Goal: Complete application form

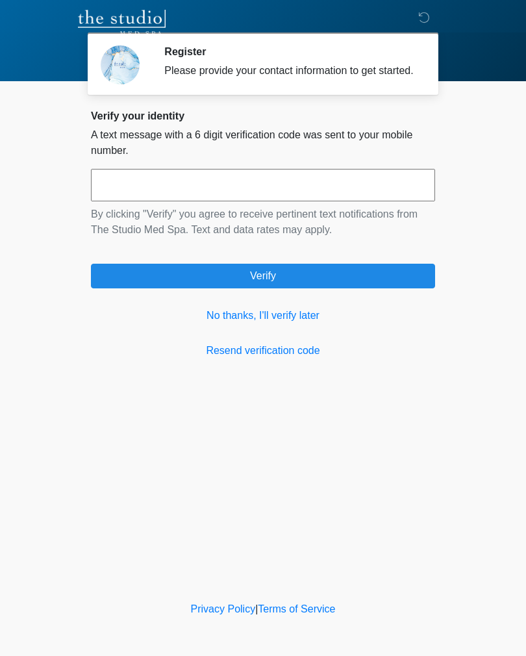
click at [301, 284] on button "Verify" at bounding box center [263, 276] width 344 height 25
click at [152, 192] on input "text" at bounding box center [263, 185] width 344 height 32
click at [265, 283] on button "Verify" at bounding box center [263, 276] width 344 height 25
click at [345, 200] on input "******" at bounding box center [263, 185] width 344 height 32
type input "*"
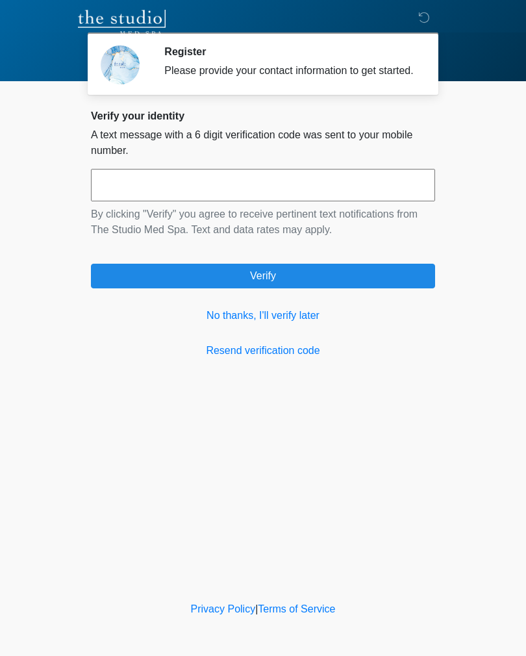
click at [262, 288] on button "Verify" at bounding box center [263, 276] width 344 height 25
type input "******"
click at [262, 288] on button "Verify" at bounding box center [263, 276] width 344 height 25
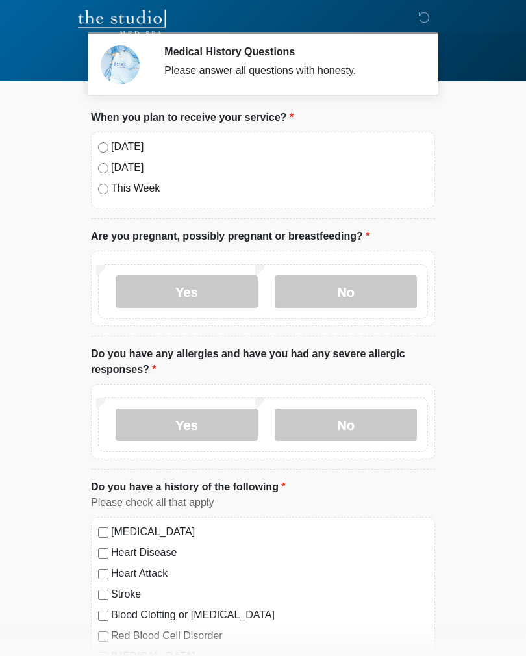
click at [357, 297] on label "No" at bounding box center [346, 291] width 142 height 32
click at [355, 432] on label "No" at bounding box center [346, 424] width 142 height 32
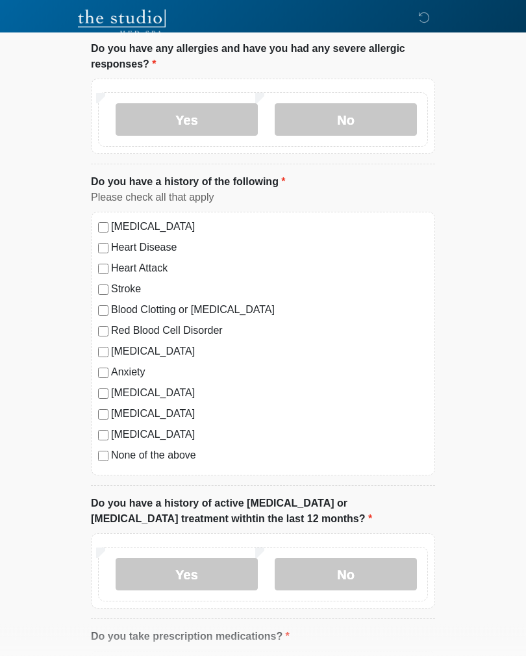
scroll to position [316, 0]
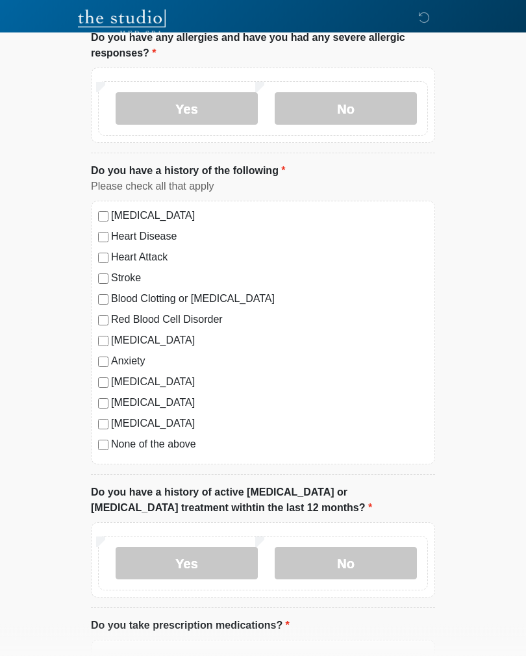
click at [350, 562] on label "No" at bounding box center [346, 563] width 142 height 32
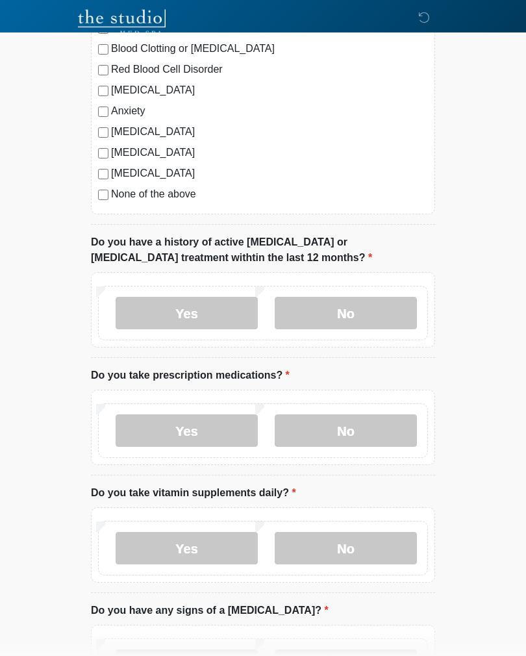
scroll to position [569, 0]
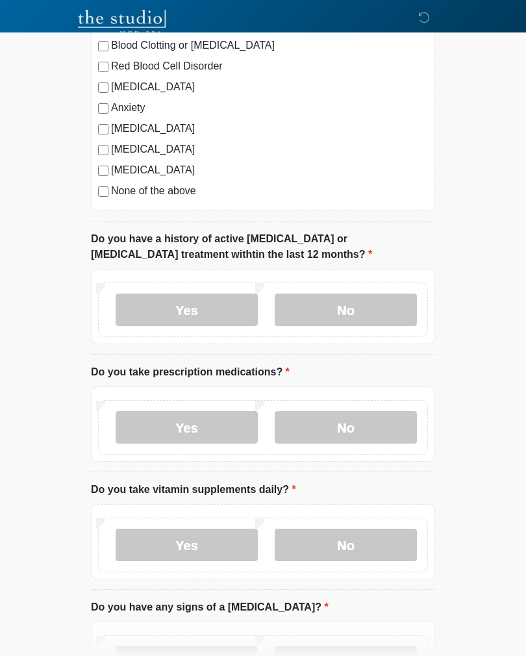
click at [351, 434] on label "No" at bounding box center [346, 427] width 142 height 32
click at [356, 551] on label "No" at bounding box center [346, 545] width 142 height 32
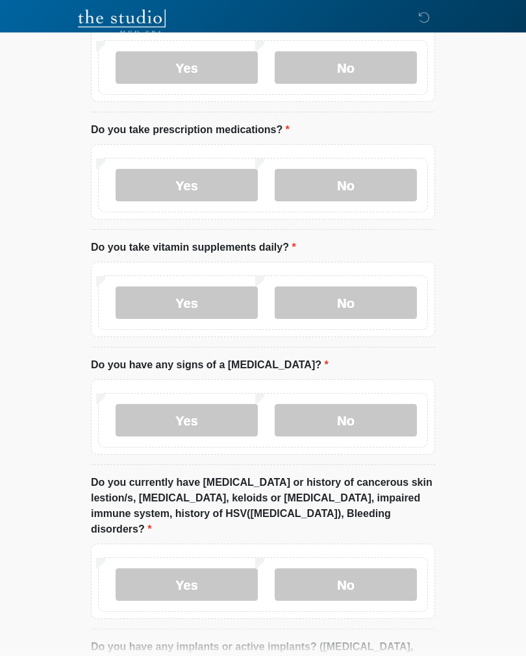
click at [359, 425] on label "No" at bounding box center [346, 421] width 142 height 32
click at [360, 568] on label "No" at bounding box center [346, 584] width 142 height 32
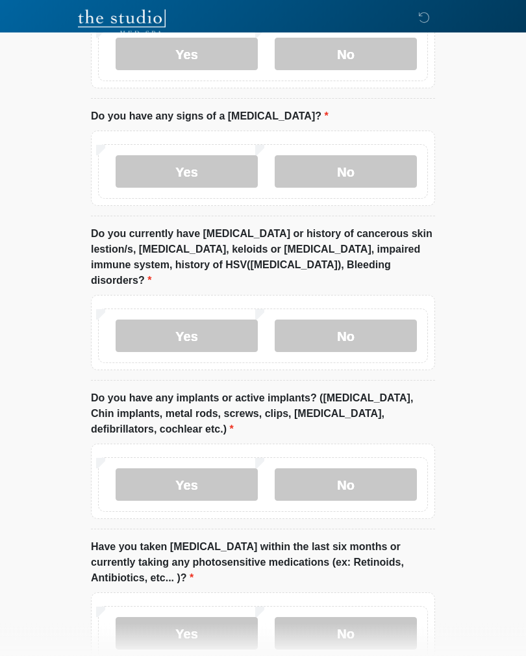
scroll to position [1060, 0]
click at [358, 471] on label "No" at bounding box center [346, 485] width 142 height 32
click at [193, 469] on label "Yes" at bounding box center [187, 485] width 142 height 32
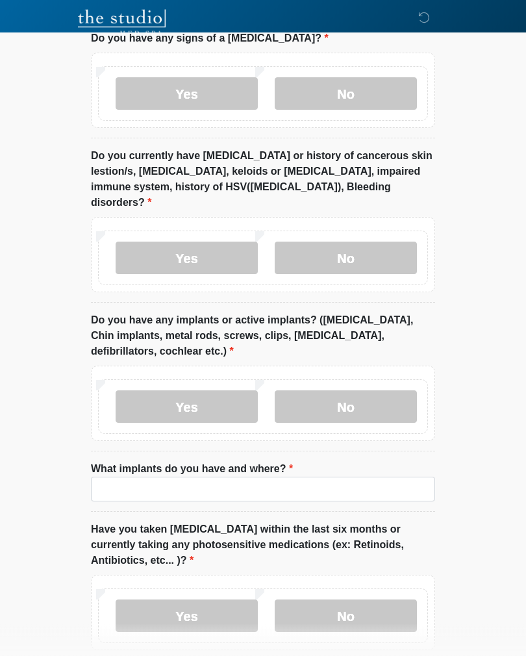
scroll to position [1149, 0]
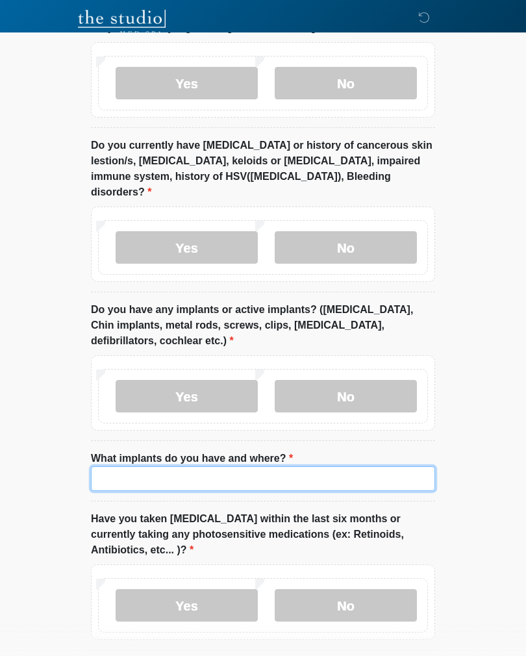
click at [293, 471] on input "What implants do you have and where?" at bounding box center [263, 478] width 344 height 25
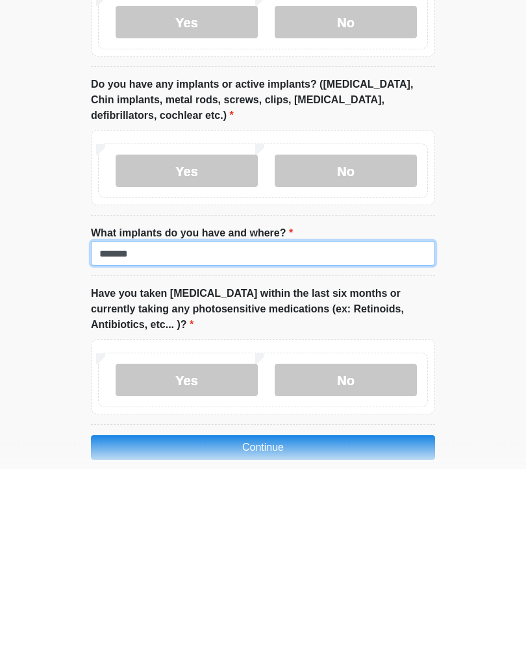
type input "******"
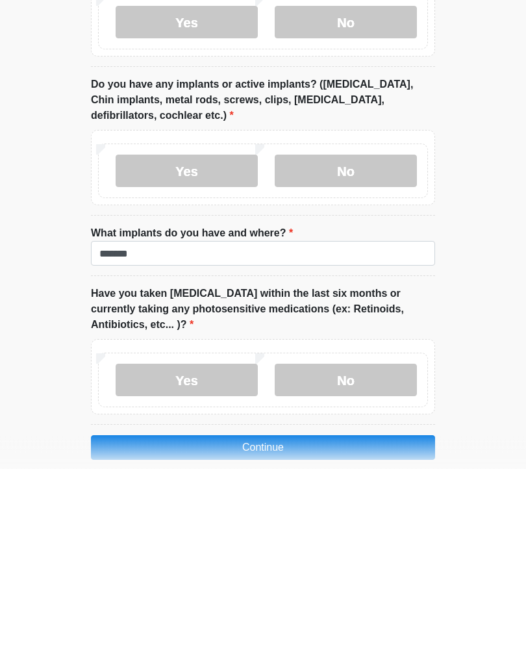
click at [349, 551] on label "No" at bounding box center [346, 567] width 142 height 32
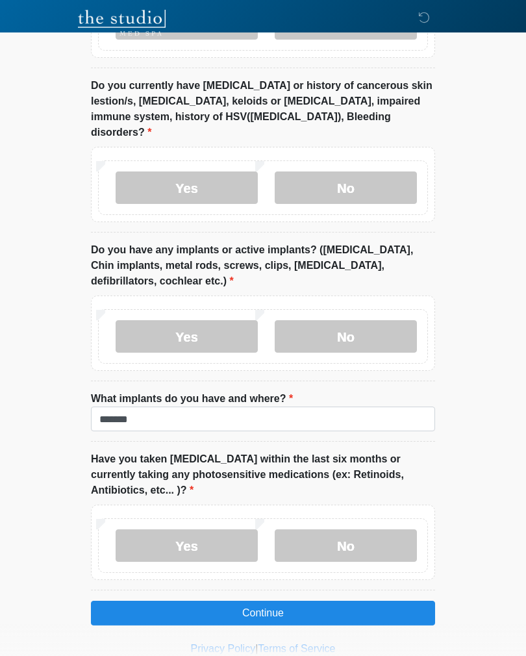
click at [275, 601] on button "Continue" at bounding box center [263, 613] width 344 height 25
click at [288, 601] on button "Continue" at bounding box center [263, 613] width 344 height 25
click at [295, 601] on button "Continue" at bounding box center [263, 613] width 344 height 25
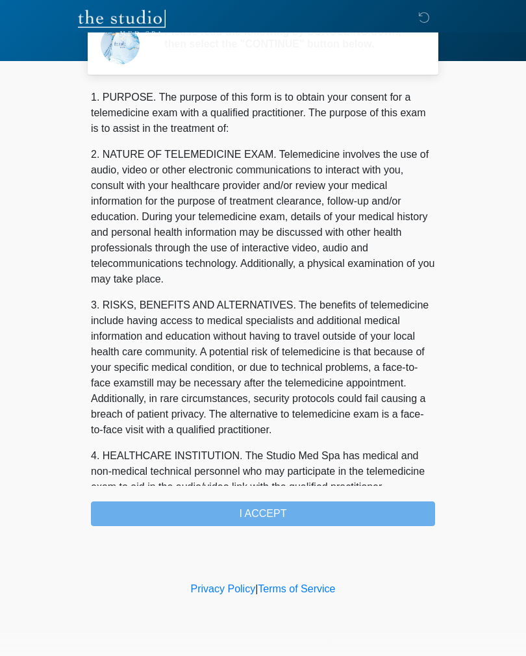
scroll to position [0, 0]
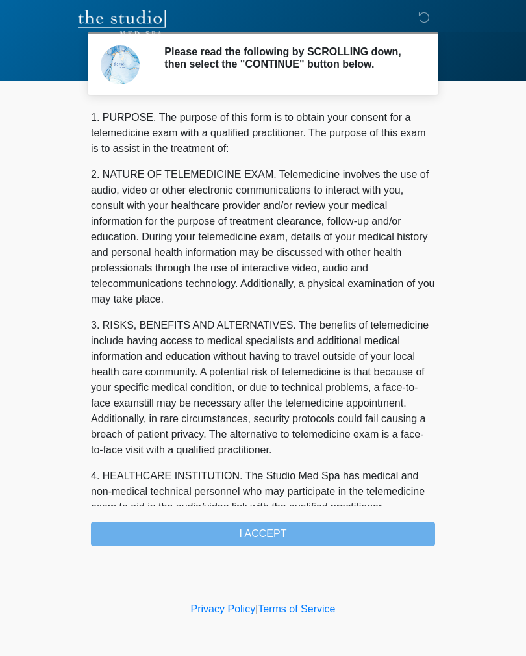
click at [275, 546] on div "1. PURPOSE. The purpose of this form is to obtain your consent for a telemedici…" at bounding box center [263, 328] width 344 height 436
click at [265, 543] on div "1. PURPOSE. The purpose of this form is to obtain your consent for a telemedici…" at bounding box center [263, 328] width 344 height 436
click at [268, 544] on div "1. PURPOSE. The purpose of this form is to obtain your consent for a telemedici…" at bounding box center [263, 328] width 344 height 436
click at [273, 537] on div "1. PURPOSE. The purpose of this form is to obtain your consent for a telemedici…" at bounding box center [263, 328] width 344 height 436
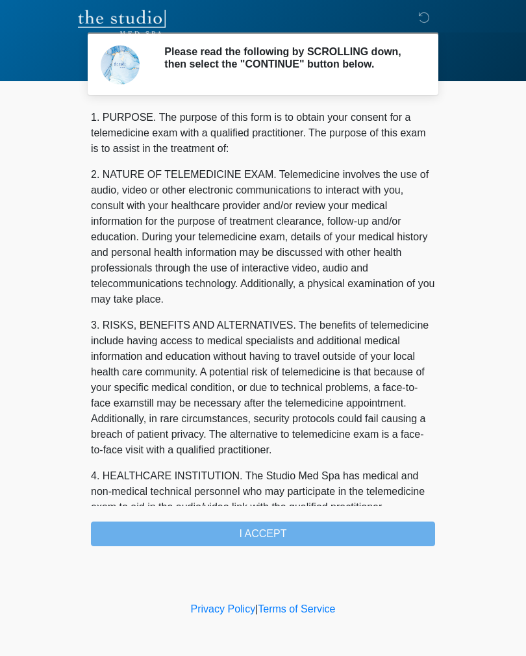
click at [277, 538] on div "1. PURPOSE. The purpose of this form is to obtain your consent for a telemedici…" at bounding box center [263, 328] width 344 height 436
click at [261, 543] on div "1. PURPOSE. The purpose of this form is to obtain your consent for a telemedici…" at bounding box center [263, 328] width 344 height 436
click at [258, 542] on div "1. PURPOSE. The purpose of this form is to obtain your consent for a telemedici…" at bounding box center [263, 328] width 344 height 436
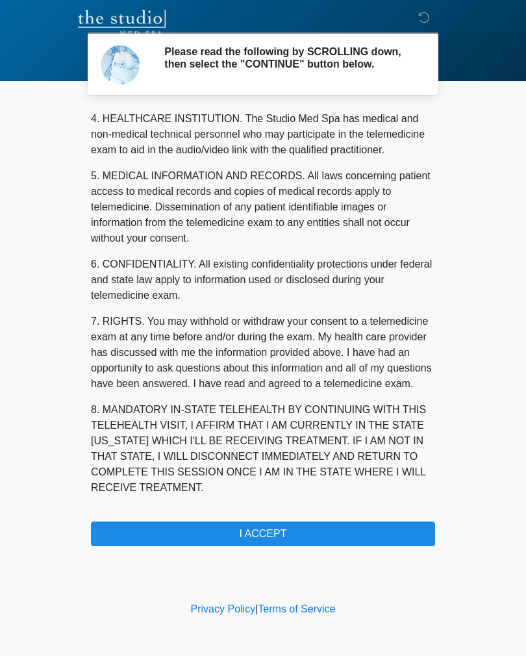
scroll to position [373, 0]
click at [264, 541] on button "I ACCEPT" at bounding box center [263, 533] width 344 height 25
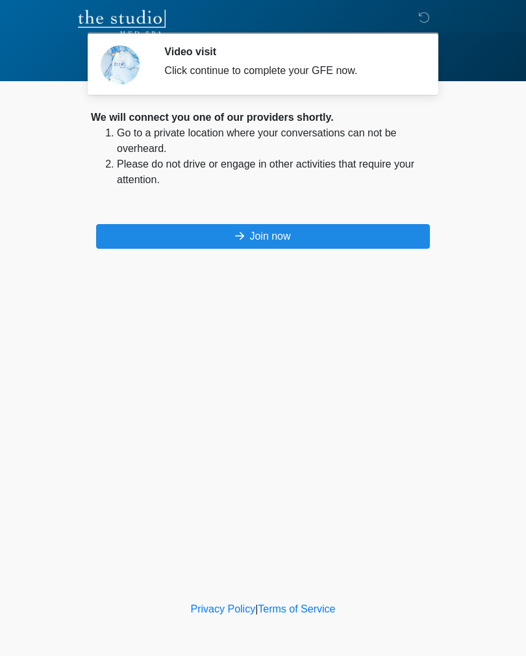
click at [274, 239] on button "Join now" at bounding box center [263, 236] width 334 height 25
